Goal: Task Accomplishment & Management: Use online tool/utility

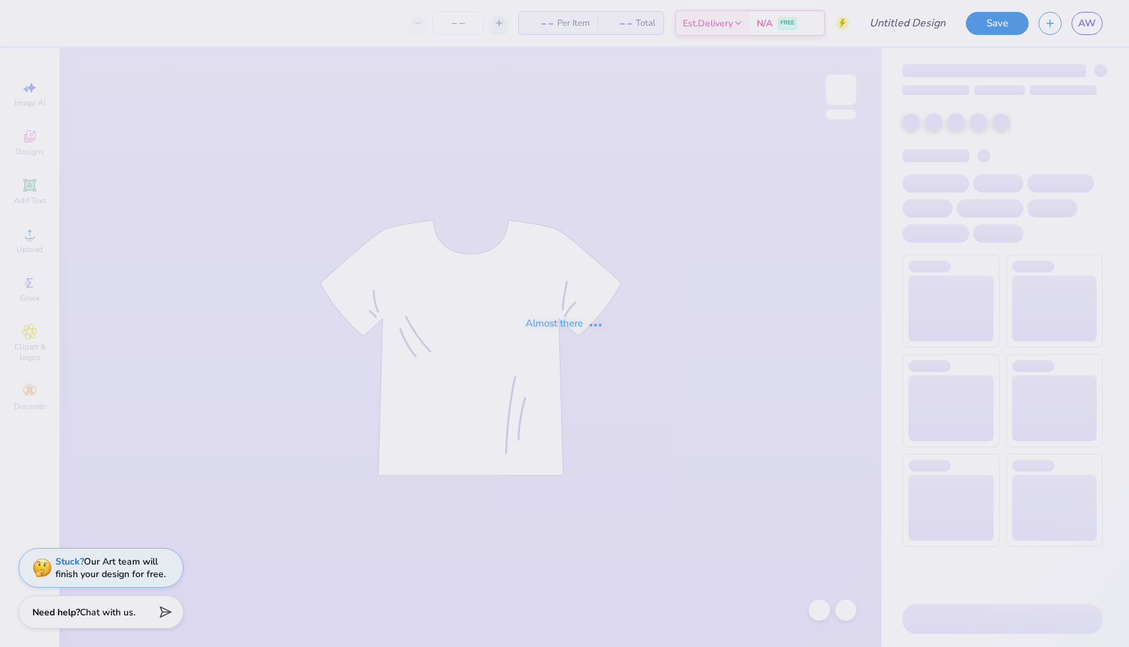
type input "Family Weekend"
type input "45"
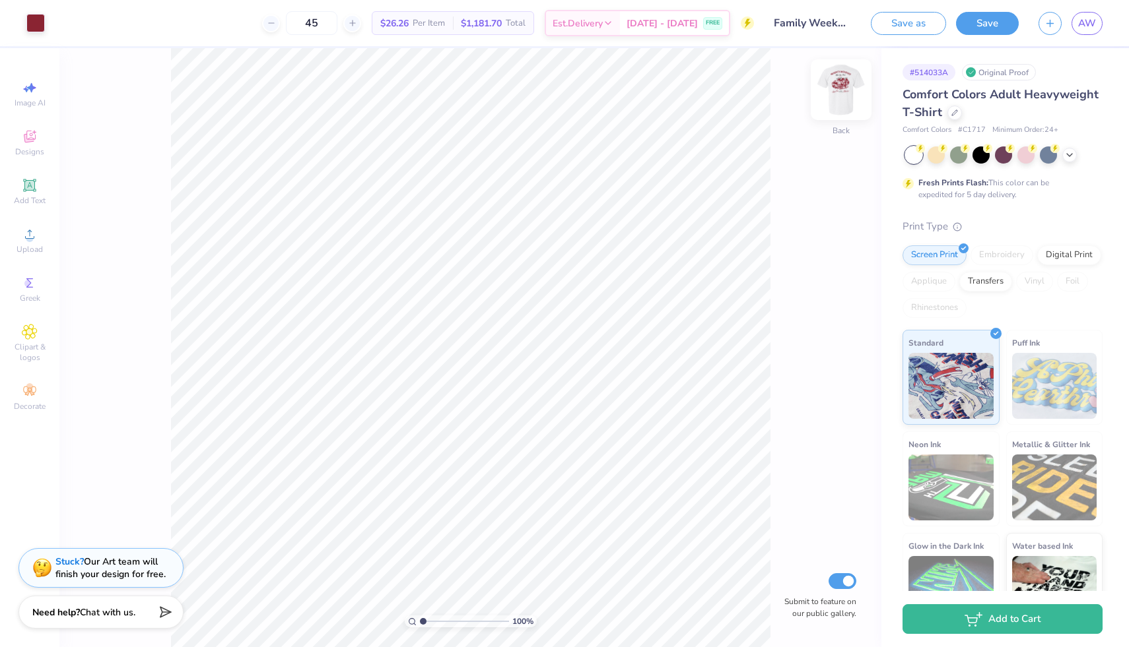
click at [843, 92] on img at bounding box center [840, 89] width 53 height 53
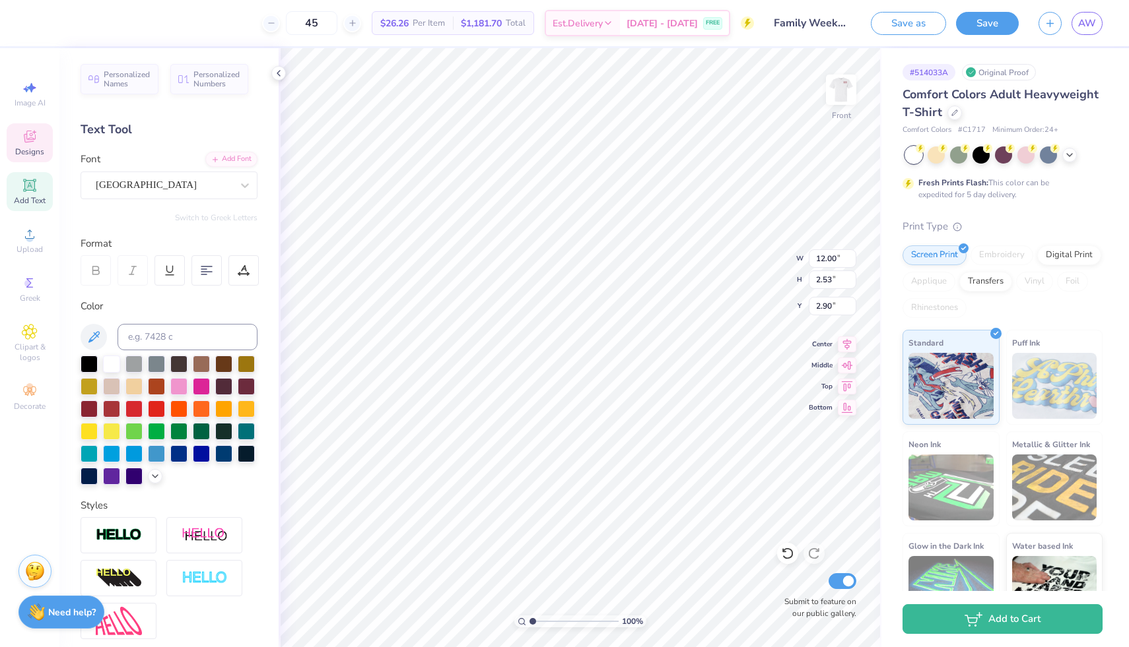
scroll to position [0, 1]
type textarea "Family WEEKEND"
click at [997, 22] on button "Save" at bounding box center [987, 21] width 63 height 23
type input "10.07"
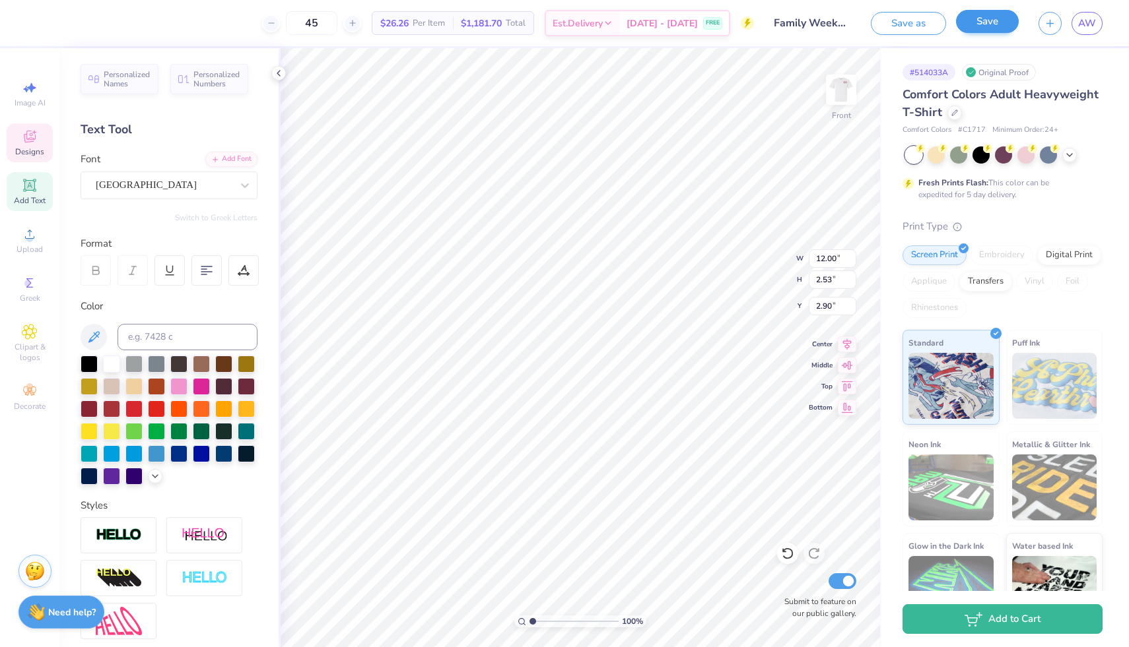
type input "2.22"
type input "3.05"
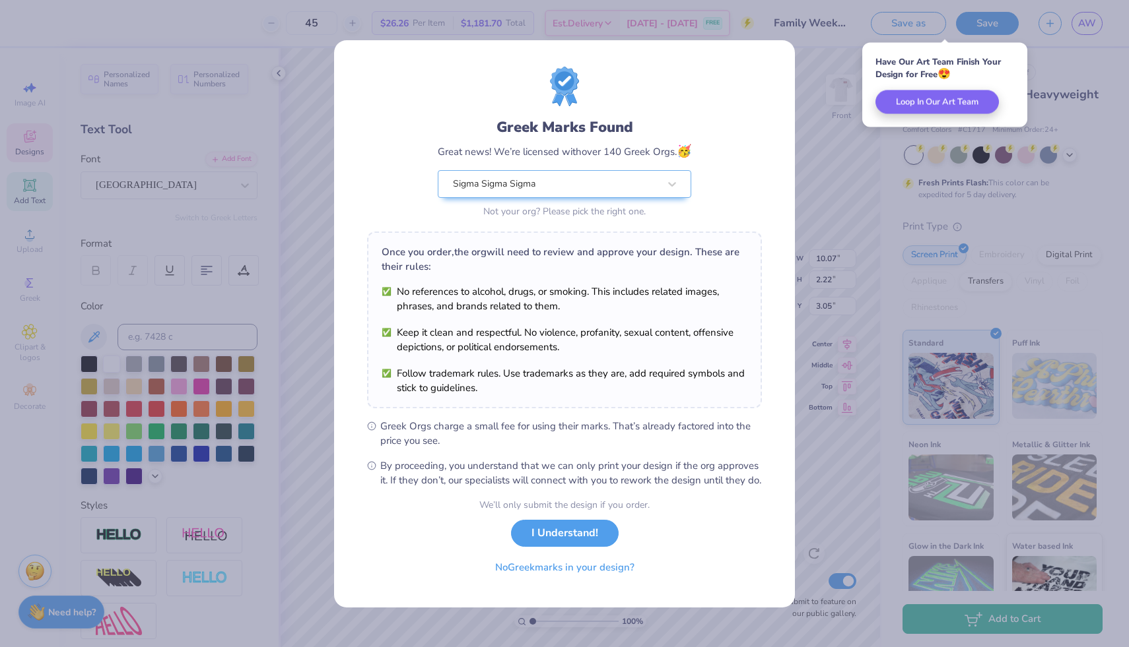
click at [804, 119] on div "Greek Marks Found Great news! We’re licensed with over 140 Greek Orgs. 🥳 Sigma …" at bounding box center [564, 323] width 1129 height 647
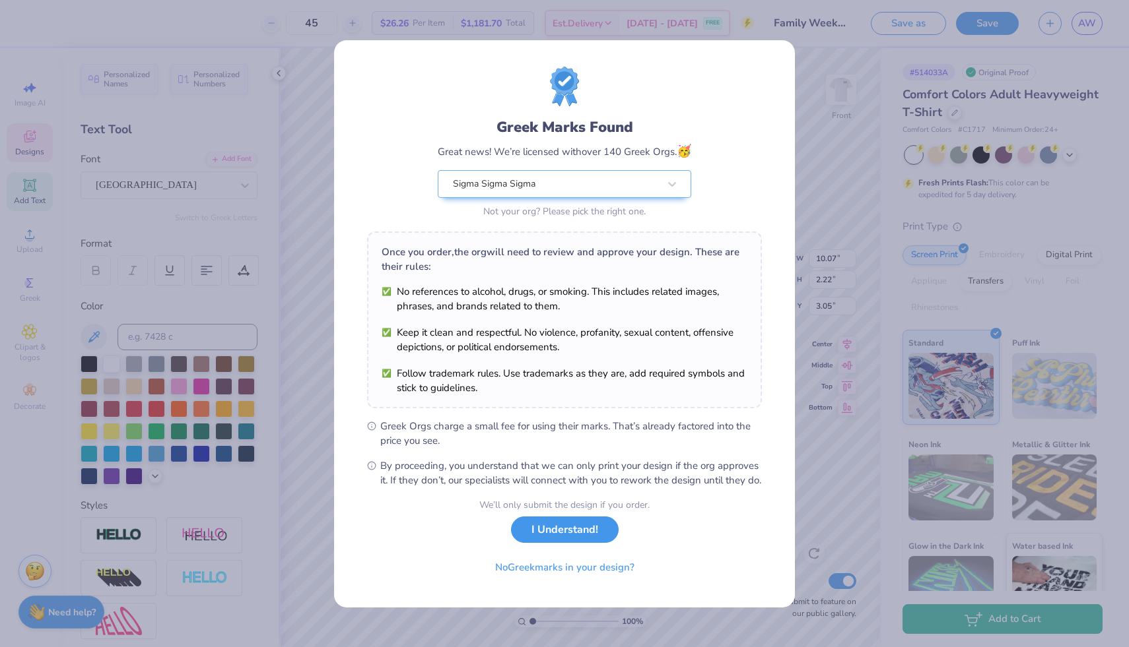
click at [567, 534] on button "I Understand!" at bounding box center [565, 530] width 108 height 27
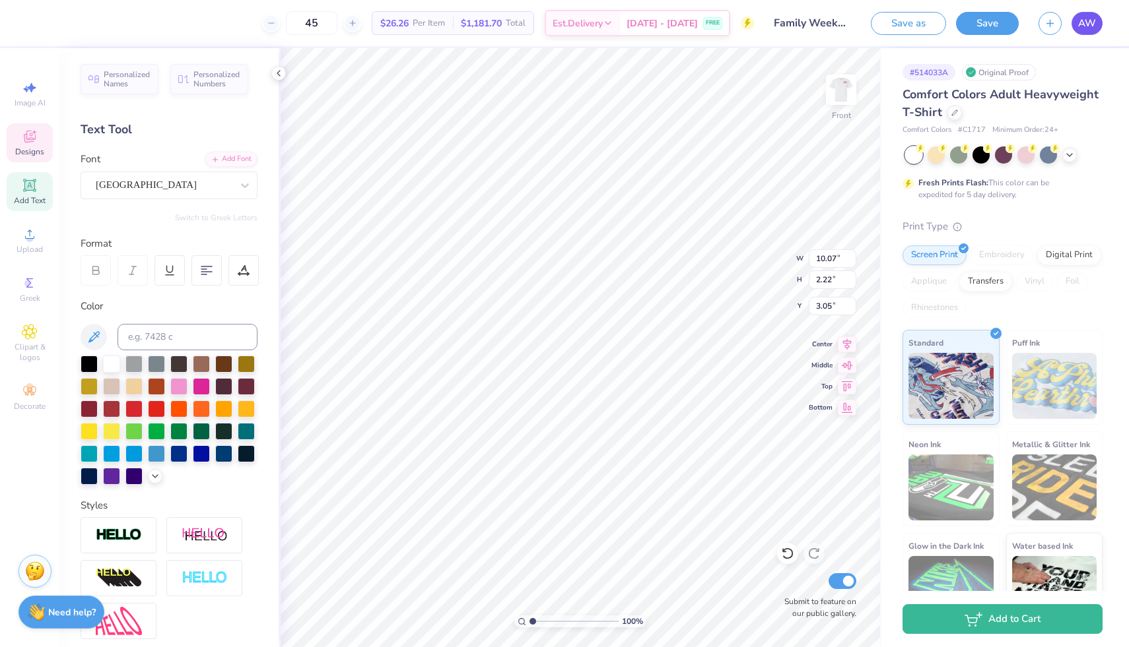
click at [1093, 12] on link "AW" at bounding box center [1086, 23] width 31 height 23
